Goal: Navigation & Orientation: Find specific page/section

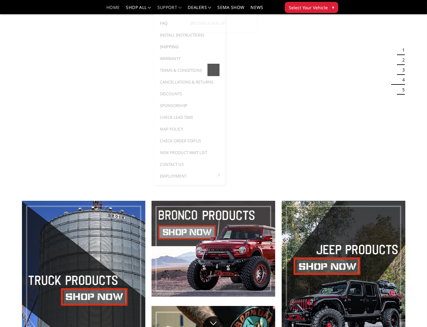
scroll to position [45, 0]
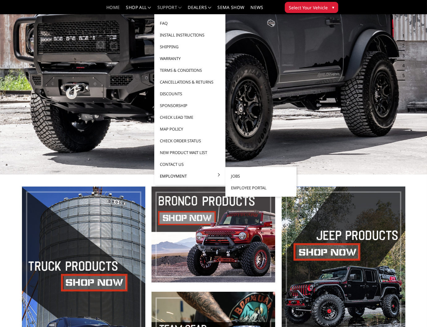
click at [203, 174] on link "Employment" at bounding box center [190, 176] width 66 height 12
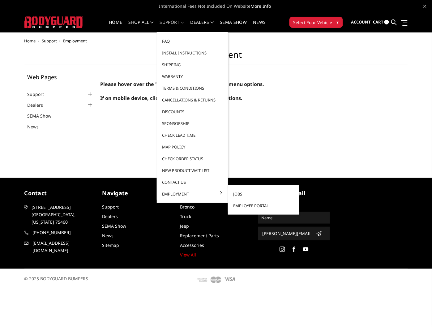
click at [242, 204] on link "Employee Portal" at bounding box center [263, 206] width 66 height 12
click at [248, 203] on link "Employee Portal" at bounding box center [263, 206] width 66 height 12
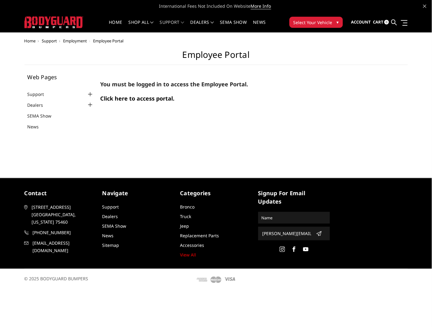
click at [120, 99] on span "Click here to access portal." at bounding box center [137, 98] width 74 height 7
